Goal: Information Seeking & Learning: Learn about a topic

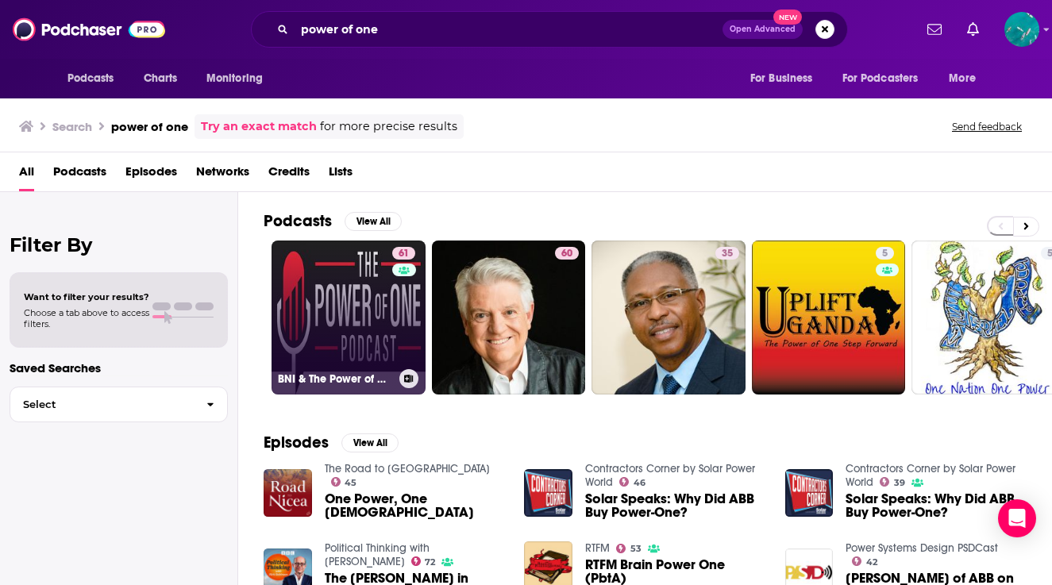
click at [361, 339] on link "61 BNI & The Power of One" at bounding box center [349, 318] width 154 height 154
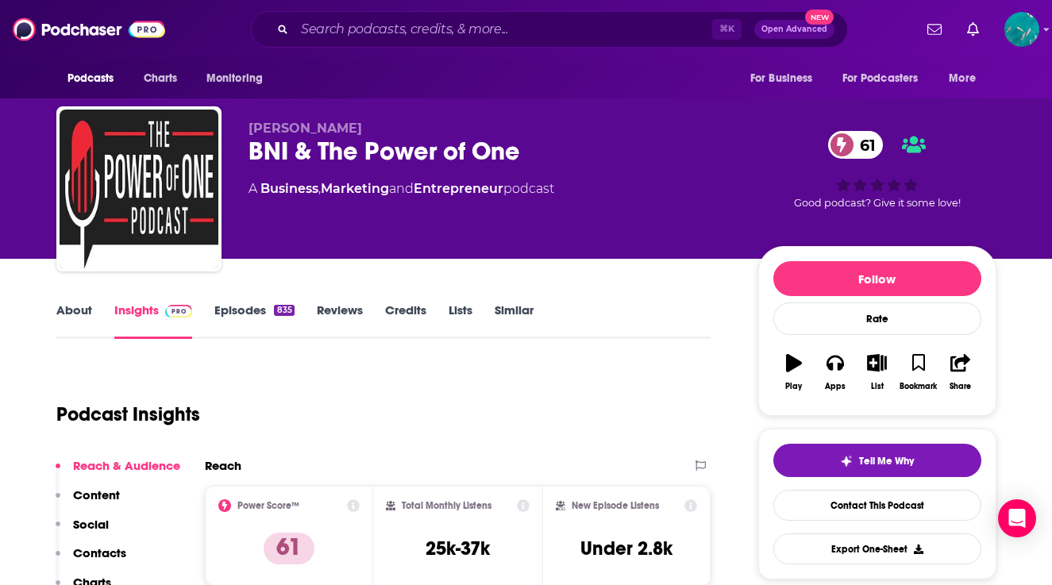
click at [81, 312] on link "About" at bounding box center [74, 320] width 36 height 37
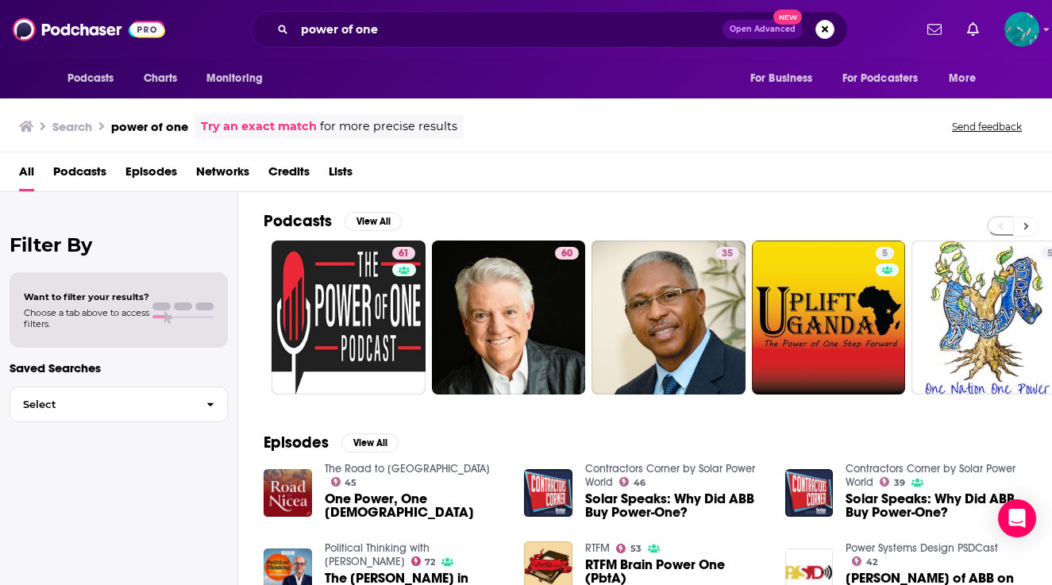
click at [1029, 222] on button at bounding box center [1026, 227] width 26 height 20
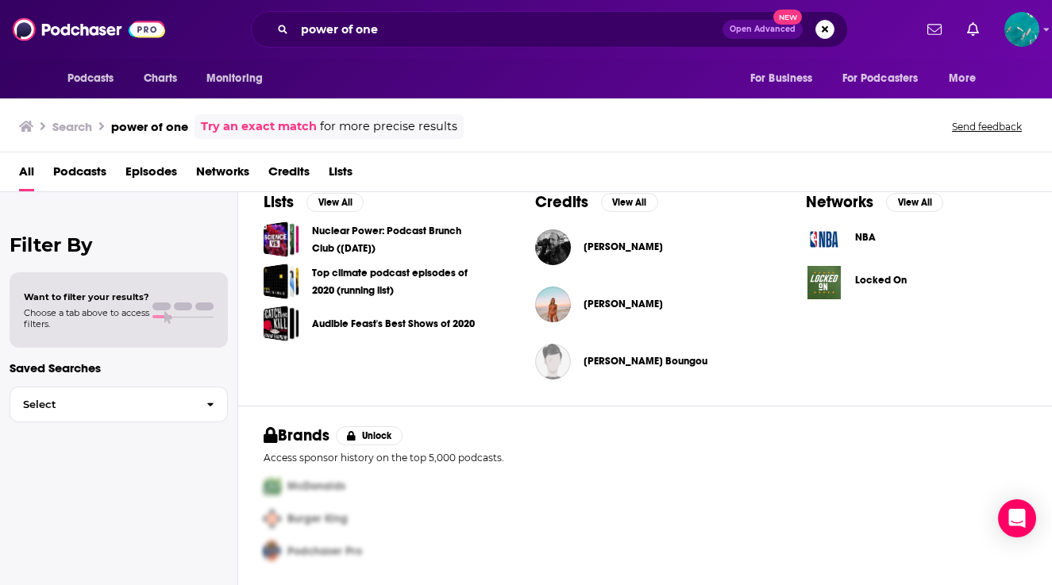
scroll to position [534, 0]
click at [347, 15] on div "power of one Open Advanced New" at bounding box center [549, 29] width 597 height 37
click at [347, 25] on input "power of one" at bounding box center [509, 29] width 428 height 25
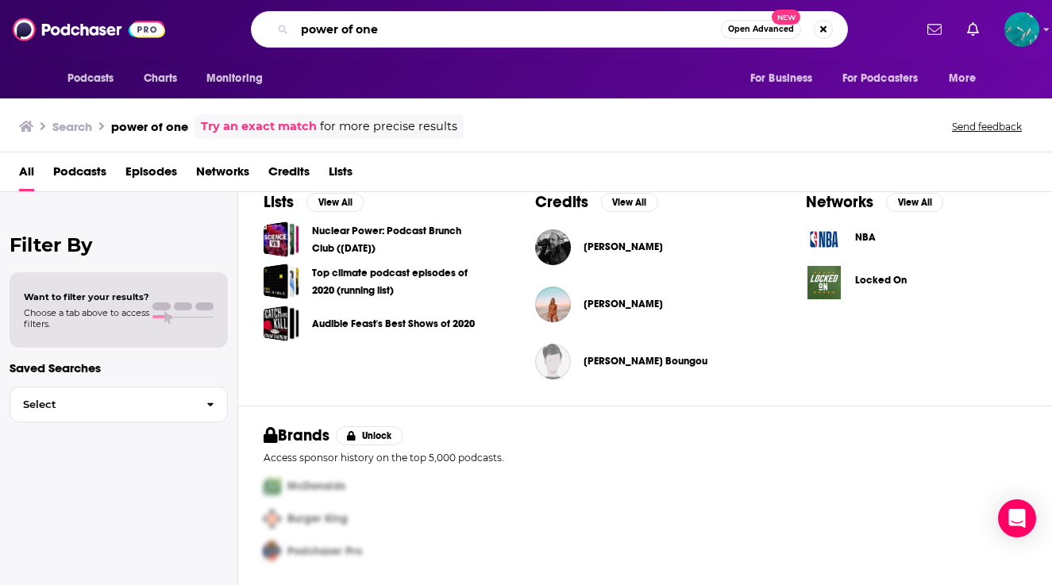
click at [347, 25] on input "power of one" at bounding box center [508, 29] width 426 height 25
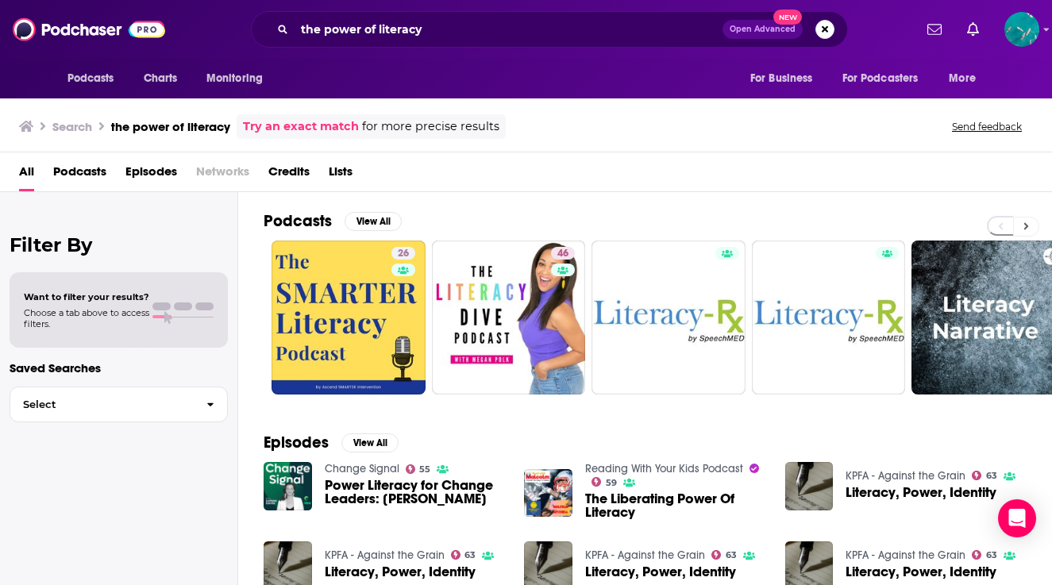
click at [1036, 225] on button at bounding box center [1026, 227] width 26 height 20
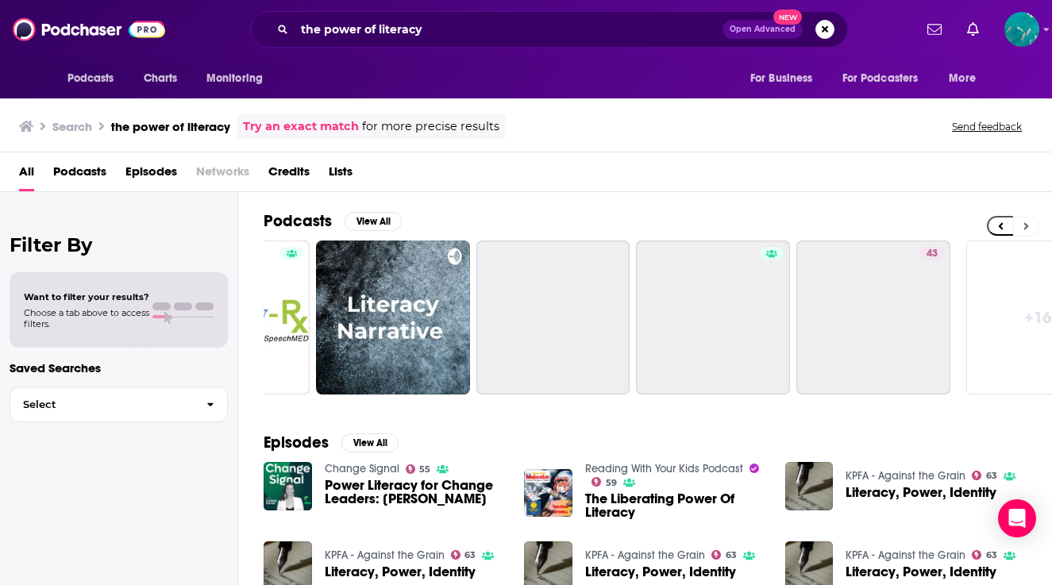
scroll to position [0, 664]
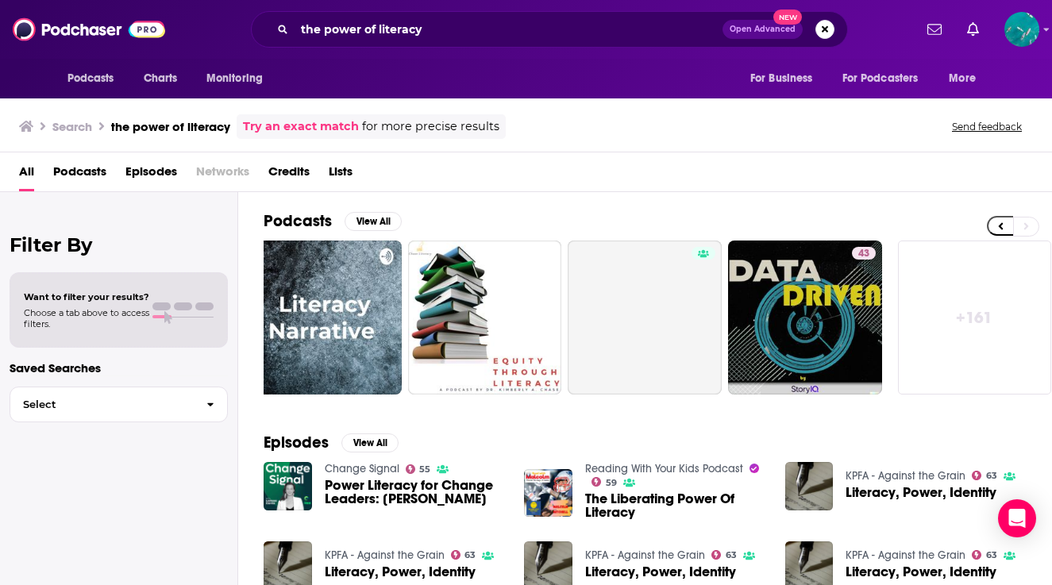
click at [960, 336] on link "+ 161" at bounding box center [975, 318] width 154 height 154
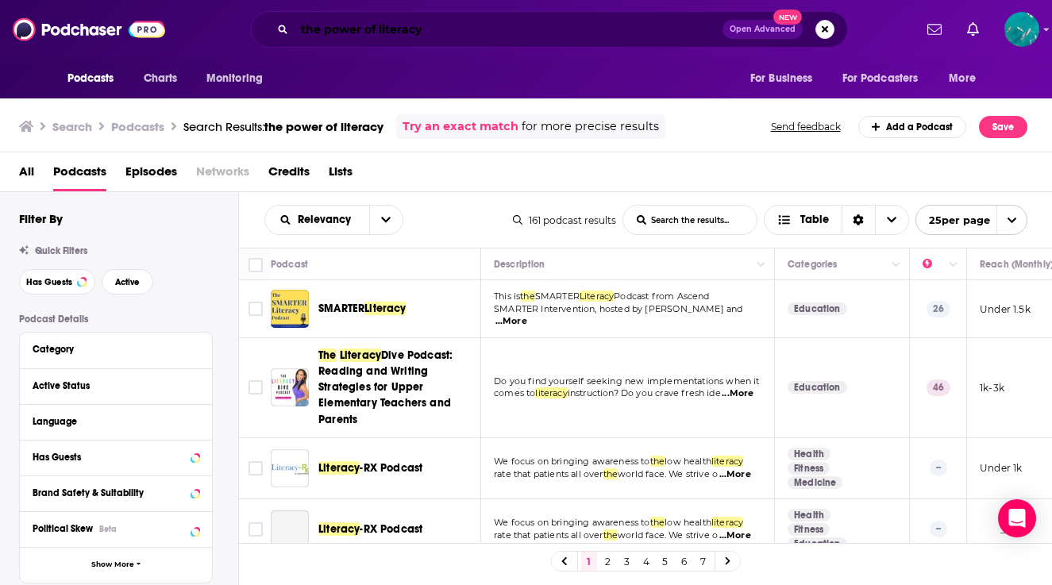
click at [460, 28] on input "the power of literacy" at bounding box center [509, 29] width 428 height 25
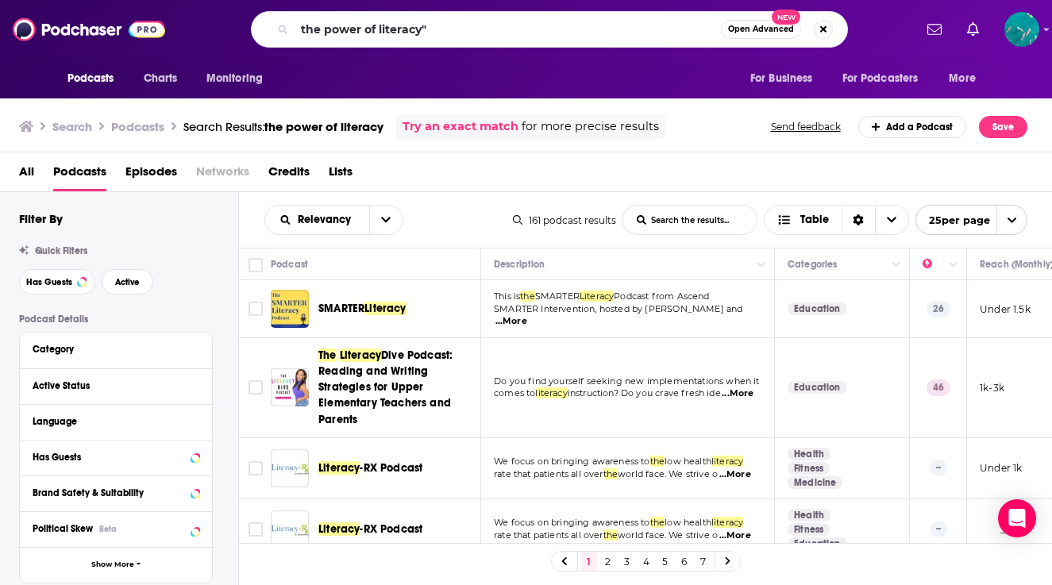
click at [508, 134] on link "Try an exact match" at bounding box center [461, 127] width 116 height 18
click at [299, 29] on input "the power of literacy"" at bounding box center [508, 29] width 426 height 25
type input ""the power of literacy""
